Goal: Task Accomplishment & Management: Manage account settings

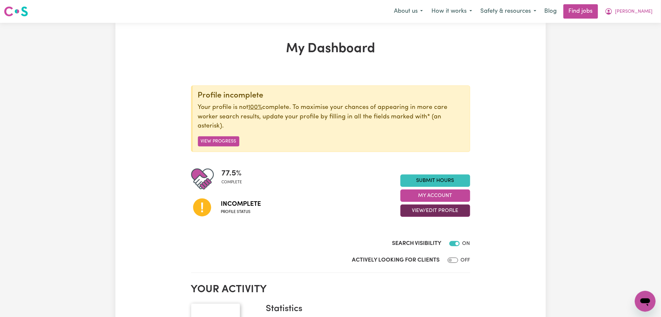
click at [415, 214] on button "View/Edit Profile" at bounding box center [436, 211] width 70 height 12
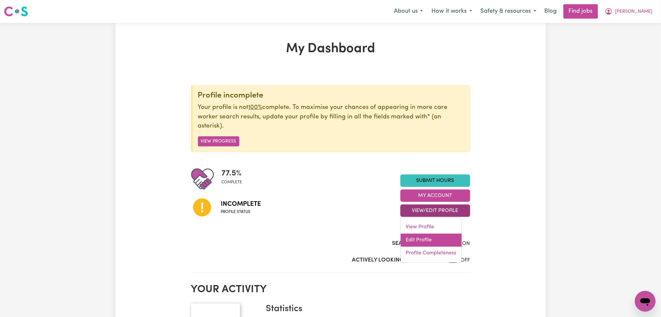
click at [411, 238] on link "Edit Profile" at bounding box center [431, 240] width 61 height 13
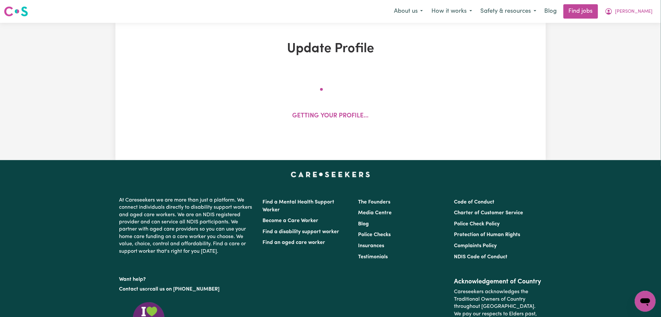
select select "[DEMOGRAPHIC_DATA]"
select select "Student Visa"
select select "Studying a healthcare related degree or qualification"
select select "37"
select select "39"
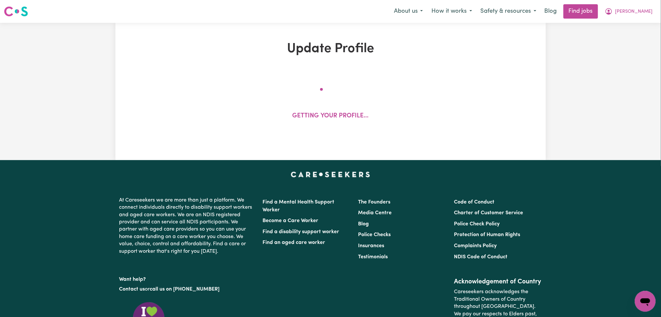
select select "40"
select select "43"
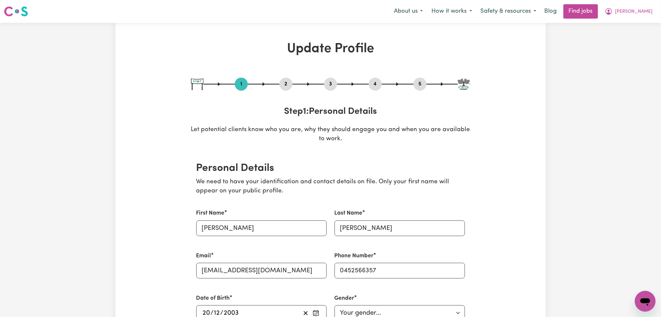
click at [335, 83] on button "3" at bounding box center [330, 84] width 13 height 8
select select "Certificate III (Individual Support)"
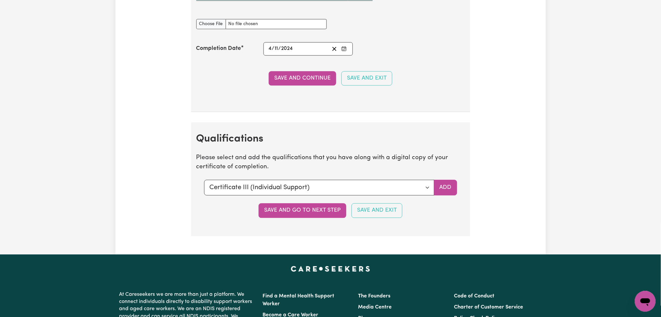
scroll to position [1479, 0]
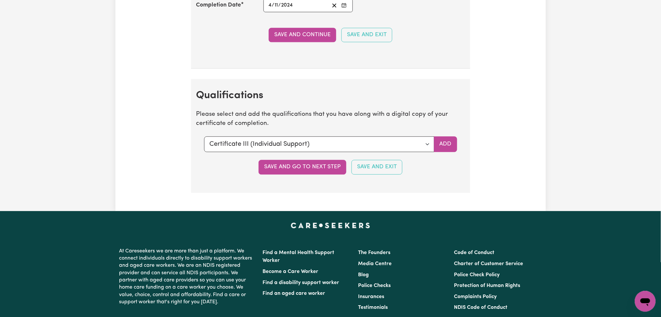
click at [455, 137] on section "Qualifications Please select and add the qualifications that you have along wit…" at bounding box center [330, 136] width 279 height 114
click at [445, 139] on section "Qualifications Please select and add the qualifications that you have along wit…" at bounding box center [330, 136] width 279 height 114
click at [445, 141] on button "Add" at bounding box center [445, 144] width 23 height 16
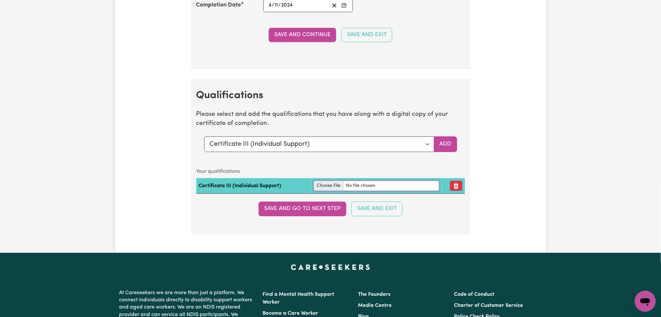
click at [320, 187] on input "file" at bounding box center [377, 186] width 126 height 10
type input "C:\fakepath\[PERSON_NAME] Certificate III Individual Support.pdf"
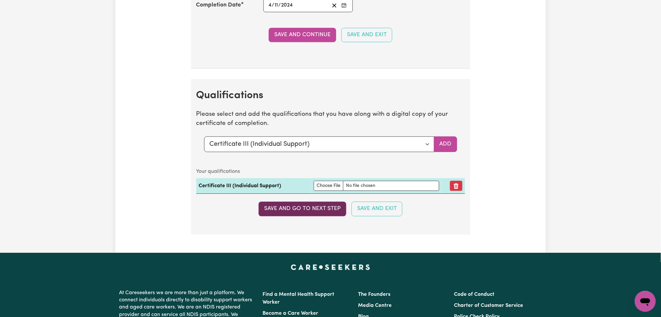
click at [322, 211] on button "Save and go to next step" at bounding box center [303, 209] width 88 height 14
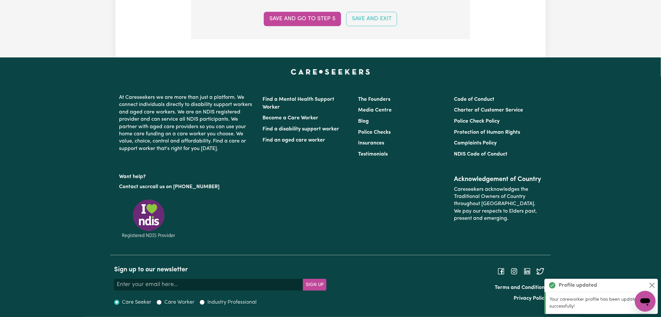
scroll to position [0, 0]
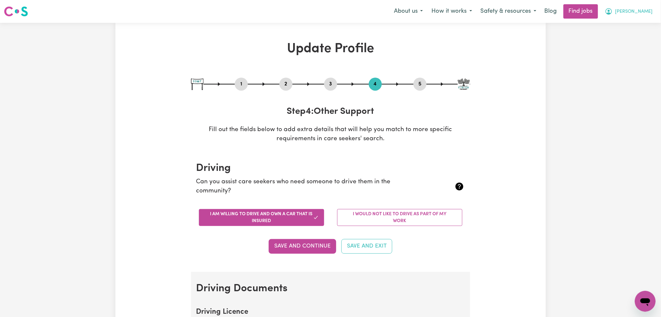
click at [637, 9] on span "[PERSON_NAME]" at bounding box center [635, 11] width 38 height 7
click at [633, 39] on link "My Dashboard" at bounding box center [632, 37] width 52 height 12
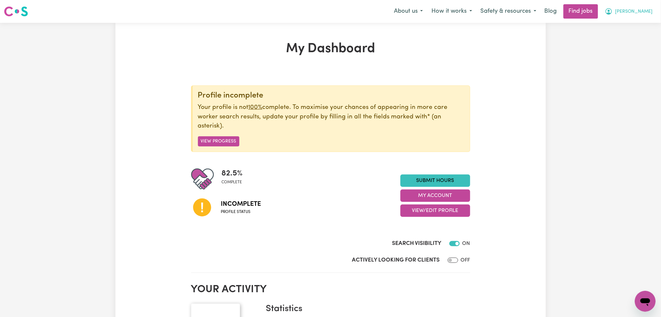
drag, startPoint x: 635, startPoint y: 14, endPoint x: 636, endPoint y: 18, distance: 3.5
click at [636, 15] on button "[PERSON_NAME]" at bounding box center [629, 12] width 56 height 14
click at [636, 44] on link "Logout" at bounding box center [632, 50] width 52 height 12
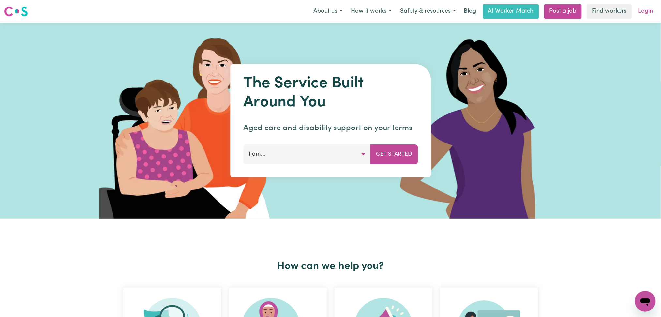
click at [651, 15] on link "Login" at bounding box center [646, 11] width 23 height 14
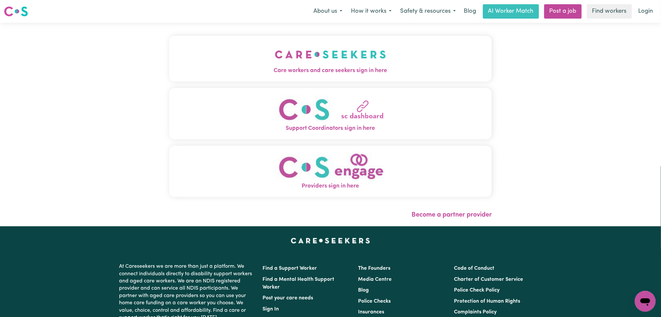
click at [221, 56] on button "Care workers and care seekers sign in here" at bounding box center [330, 59] width 323 height 46
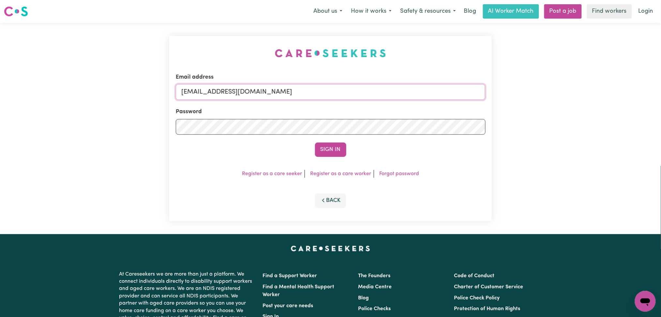
click at [229, 87] on input "[EMAIL_ADDRESS][DOMAIN_NAME]" at bounding box center [331, 92] width 310 height 16
drag, startPoint x: 216, startPoint y: 90, endPoint x: 410, endPoint y: 93, distance: 194.5
click at [410, 93] on input "Superuser~[EMAIL_ADDRESS][DOMAIN_NAME]" at bounding box center [331, 92] width 310 height 16
type input "Superuser~[EMAIL_ADDRESS][DOMAIN_NAME]"
drag, startPoint x: 348, startPoint y: 147, endPoint x: 341, endPoint y: 148, distance: 6.8
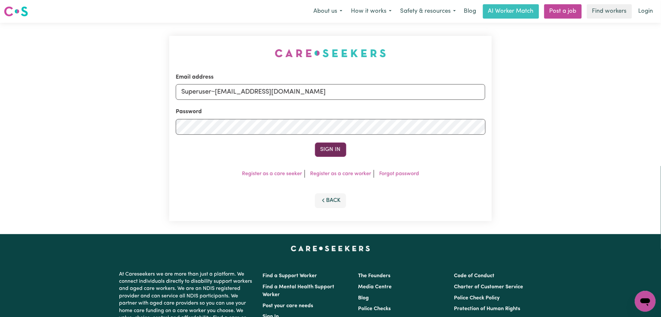
click at [346, 148] on div "Sign In" at bounding box center [331, 150] width 310 height 14
click at [339, 148] on button "Sign In" at bounding box center [330, 150] width 31 height 14
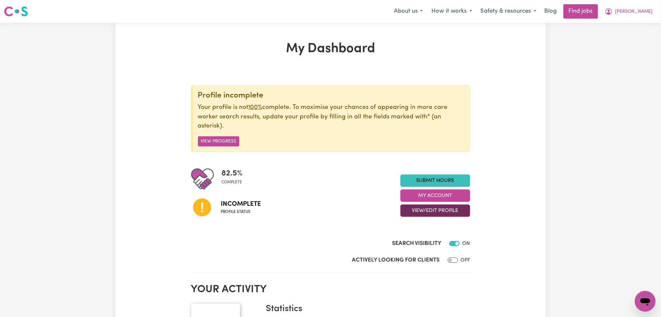
click at [414, 210] on button "View/Edit Profile" at bounding box center [436, 211] width 70 height 12
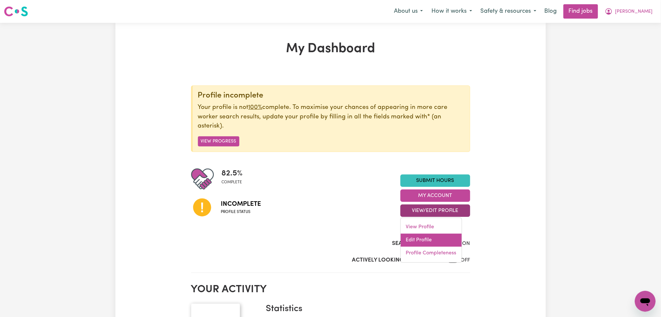
click at [413, 242] on link "Edit Profile" at bounding box center [431, 240] width 61 height 13
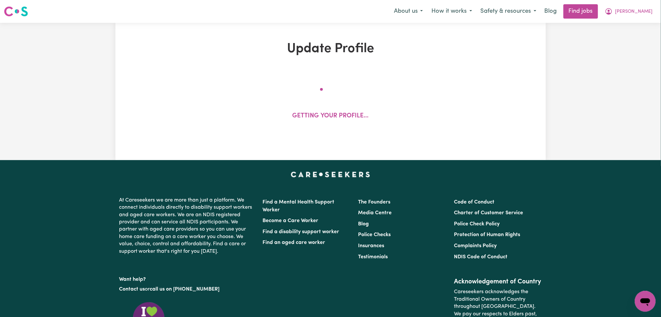
select select "[DEMOGRAPHIC_DATA]"
select select "Student Visa"
select select "Studying a healthcare related degree or qualification"
select select "37"
select select "39"
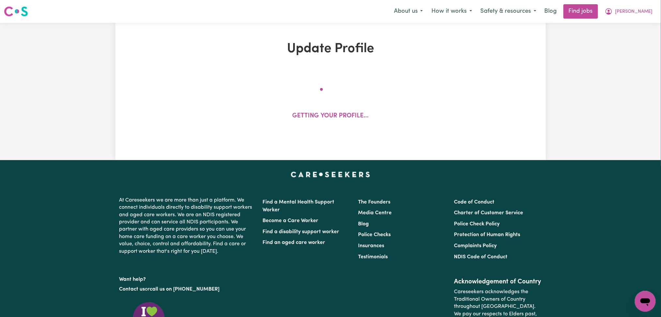
select select "40"
select select "43"
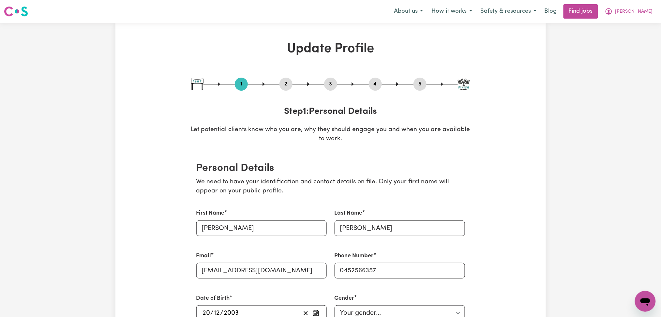
click at [331, 84] on button "3" at bounding box center [330, 84] width 13 height 8
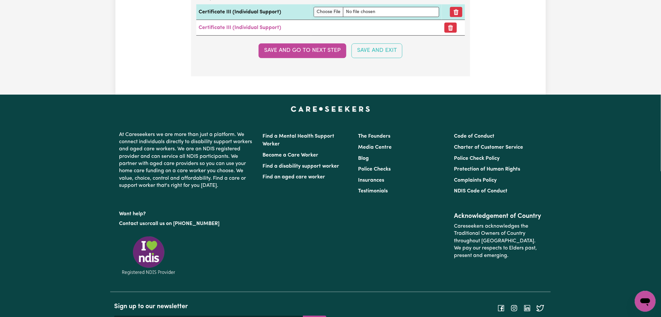
scroll to position [1479, 0]
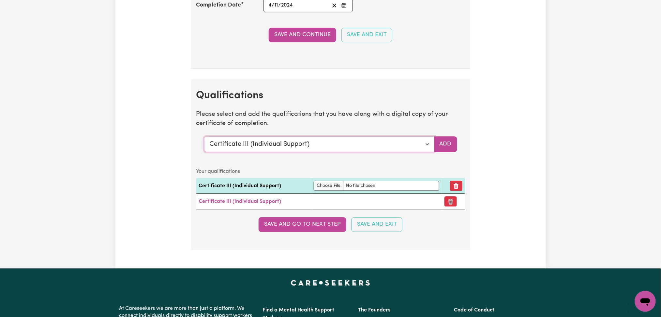
click at [285, 147] on select "Select a qualification to add... Certificate III (Individual Support) Certifica…" at bounding box center [319, 144] width 230 height 16
select select "Manual Handling"
click at [204, 138] on select "Select a qualification to add... Certificate III (Individual Support) Certifica…" at bounding box center [319, 144] width 230 height 16
click at [456, 146] on button "Add" at bounding box center [445, 144] width 23 height 16
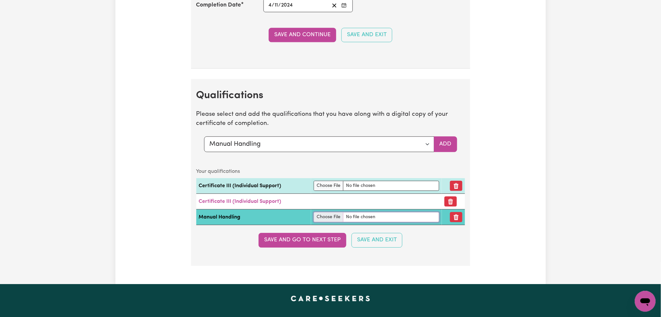
click at [320, 222] on input "file" at bounding box center [377, 217] width 126 height 10
type input "C:\fakepath\[PERSON_NAME] Manual Handling.pdf"
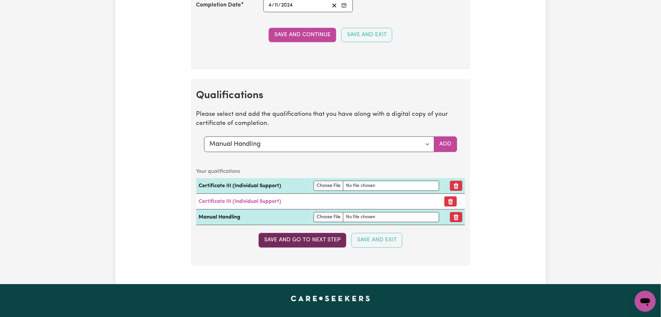
click at [275, 241] on button "Save and go to next step" at bounding box center [303, 240] width 88 height 14
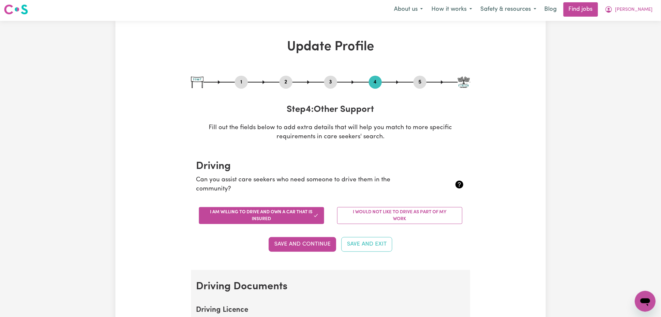
scroll to position [0, 0]
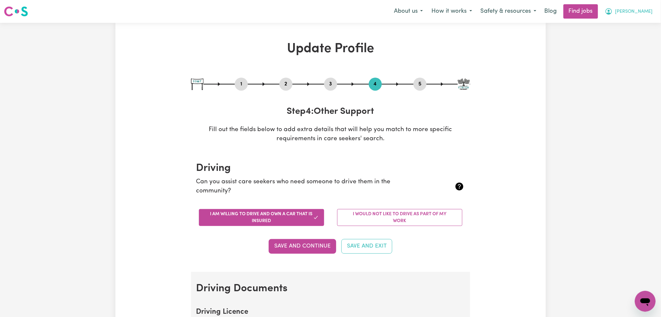
click at [637, 11] on span "[PERSON_NAME]" at bounding box center [635, 11] width 38 height 7
click at [631, 32] on link "My Dashboard" at bounding box center [632, 37] width 52 height 12
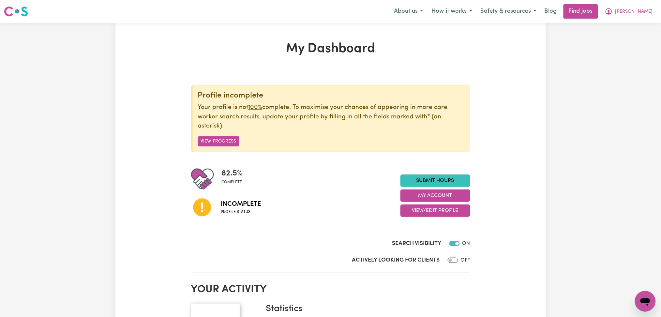
drag, startPoint x: 403, startPoint y: 214, endPoint x: 408, endPoint y: 217, distance: 5.4
click at [405, 215] on button "View/Edit Profile" at bounding box center [436, 211] width 70 height 12
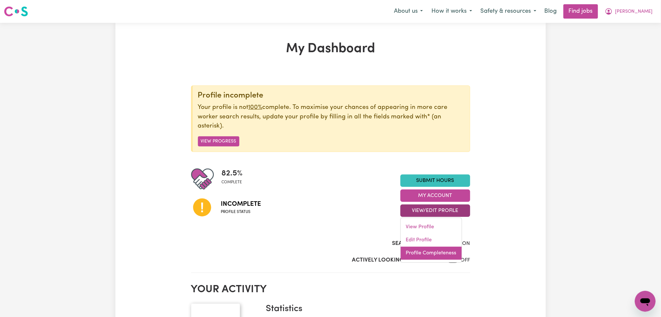
click at [412, 254] on link "Profile Completeness" at bounding box center [431, 253] width 61 height 13
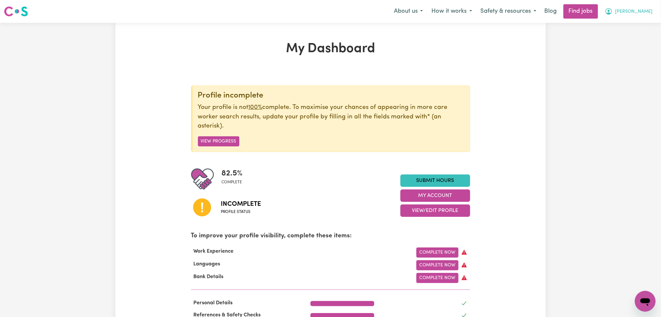
click at [624, 15] on button "[PERSON_NAME]" at bounding box center [629, 12] width 56 height 14
click at [629, 52] on link "Logout" at bounding box center [632, 50] width 52 height 12
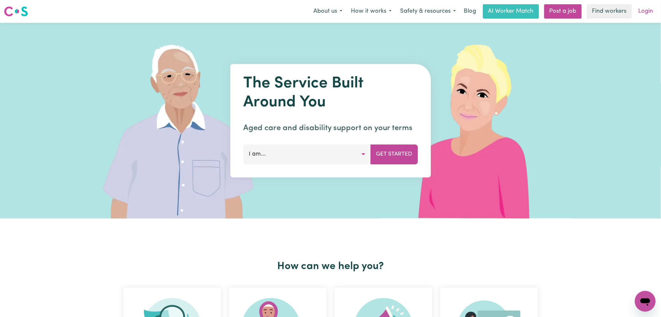
click at [637, 14] on link "Login" at bounding box center [646, 11] width 23 height 14
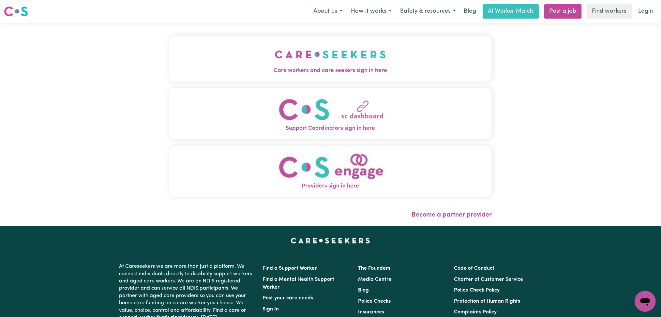
click at [299, 76] on button "Care workers and care seekers sign in here" at bounding box center [330, 59] width 323 height 46
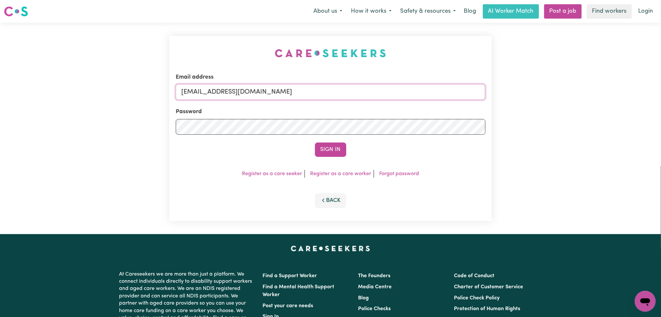
drag, startPoint x: 256, startPoint y: 96, endPoint x: 256, endPoint y: 100, distance: 3.3
click at [256, 96] on input "[EMAIL_ADDRESS][DOMAIN_NAME]" at bounding box center [331, 92] width 310 height 16
drag, startPoint x: 216, startPoint y: 87, endPoint x: 399, endPoint y: 86, distance: 182.7
click at [399, 86] on input "Superuser~[EMAIL_ADDRESS][DOMAIN_NAME]" at bounding box center [331, 92] width 310 height 16
type input "Superuser~[EMAIL_ADDRESS][DOMAIN_NAME]"
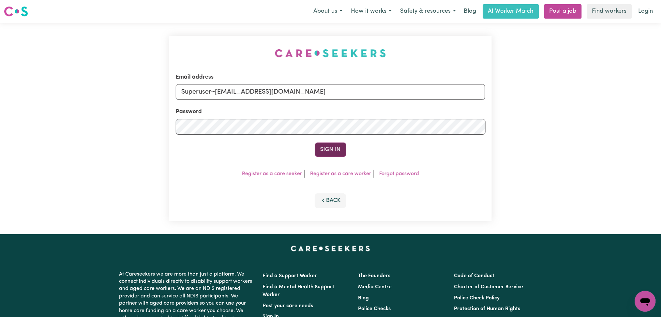
click at [334, 149] on button "Sign In" at bounding box center [330, 150] width 31 height 14
